Goal: Navigation & Orientation: Go to known website

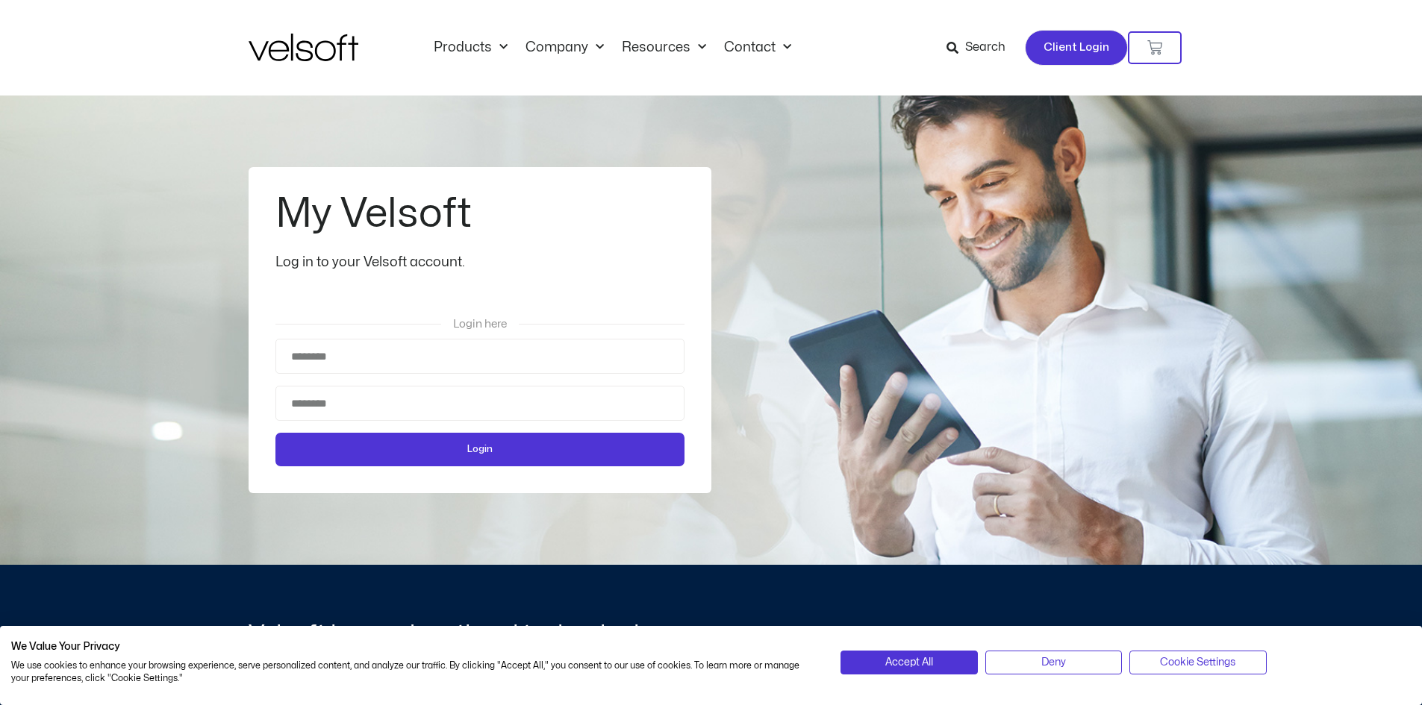
click at [1073, 43] on span "Client Login" at bounding box center [1077, 47] width 66 height 19
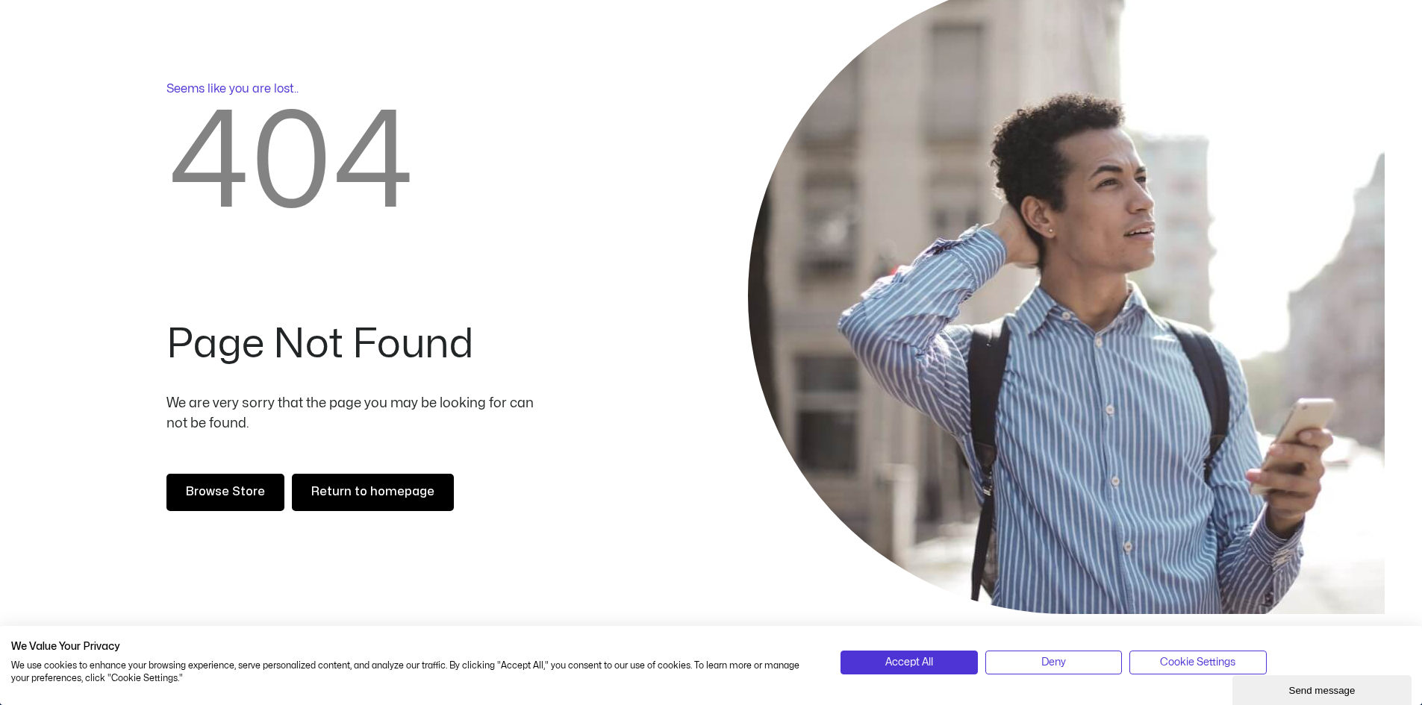
scroll to position [224, 0]
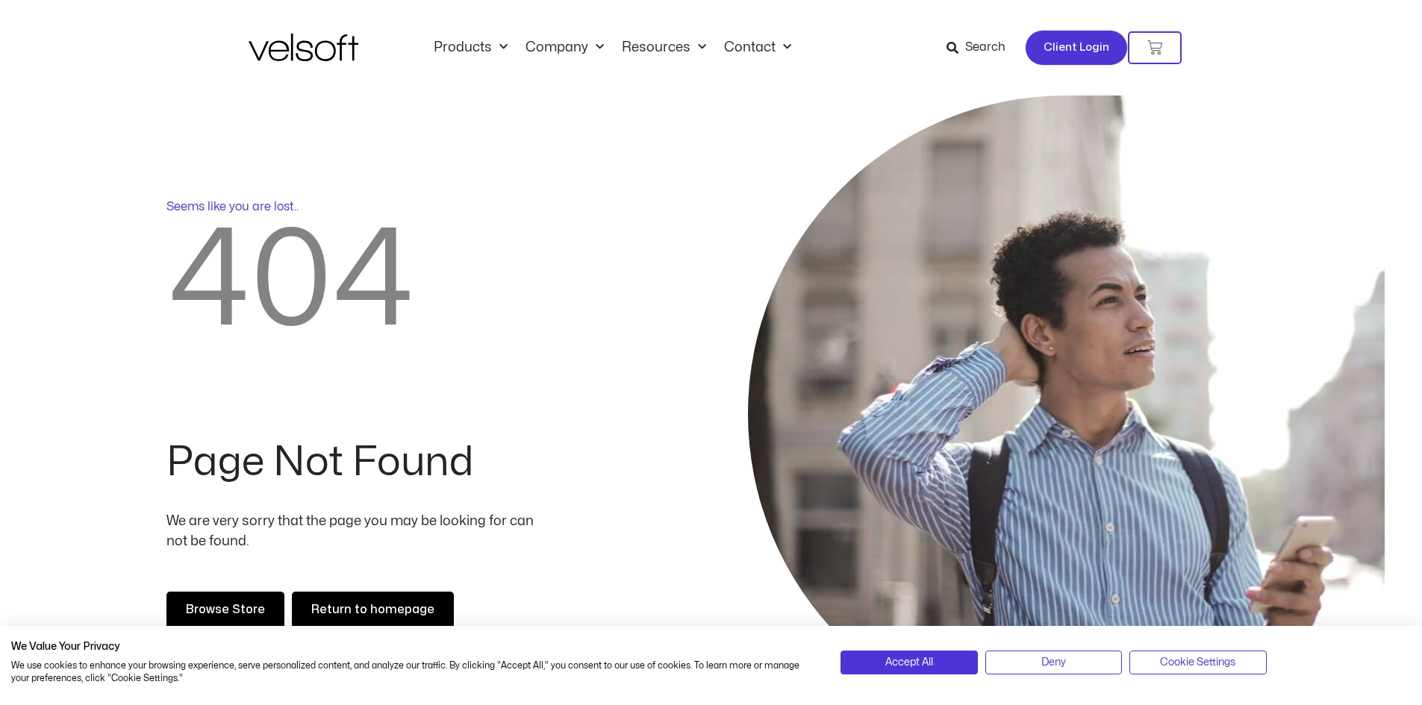
click at [1075, 52] on span "Client Login" at bounding box center [1077, 47] width 66 height 19
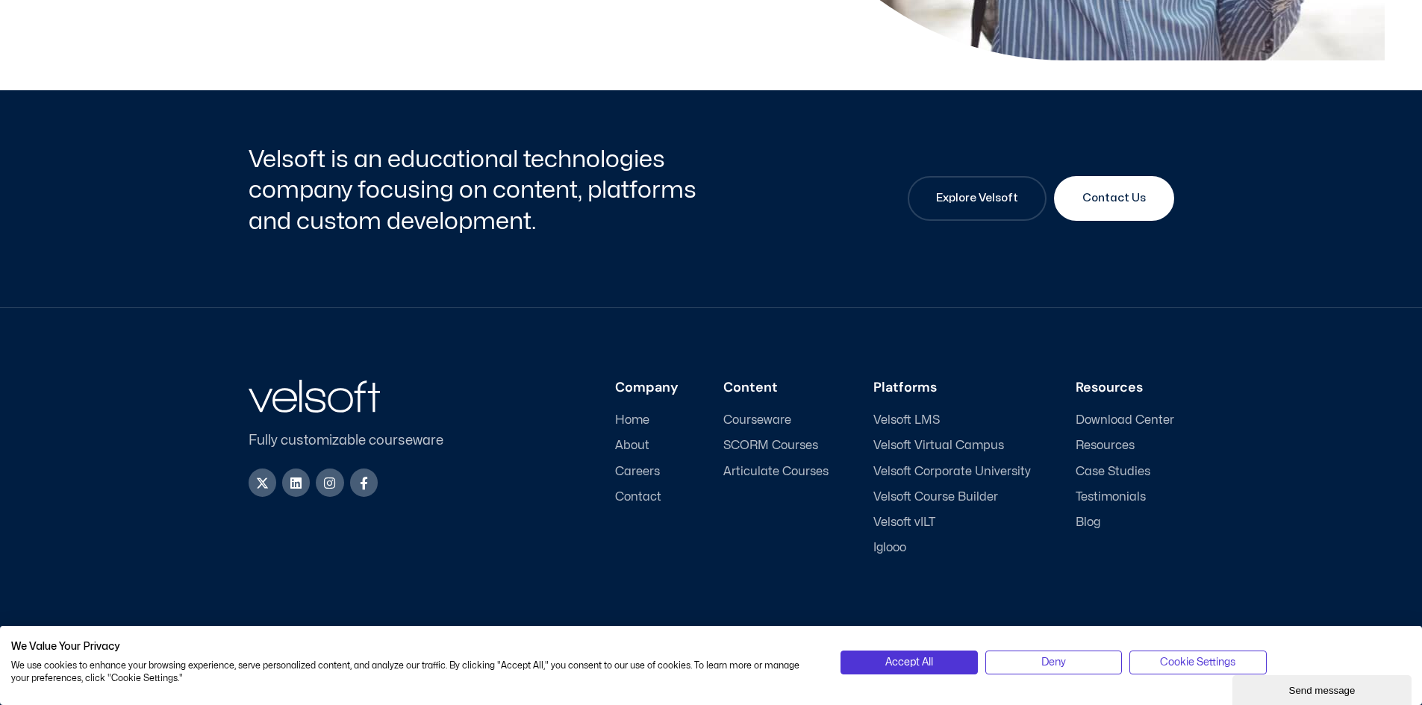
scroll to position [673, 0]
